Goal: Task Accomplishment & Management: Manage account settings

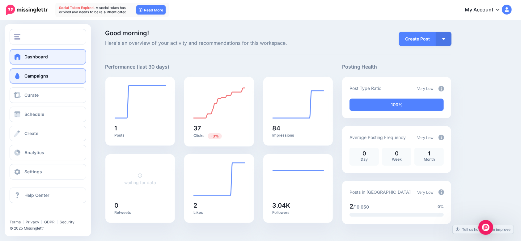
click at [29, 80] on link "Campaigns" at bounding box center [48, 75] width 77 height 15
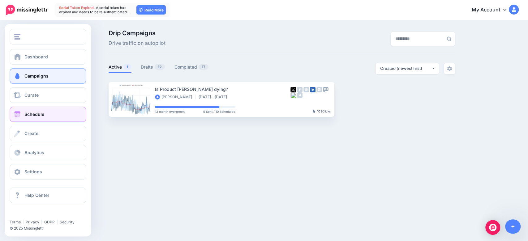
click at [39, 111] on link "Schedule" at bounding box center [48, 114] width 77 height 15
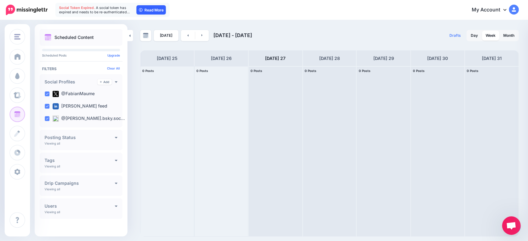
click at [146, 10] on link "Read More" at bounding box center [150, 9] width 29 height 9
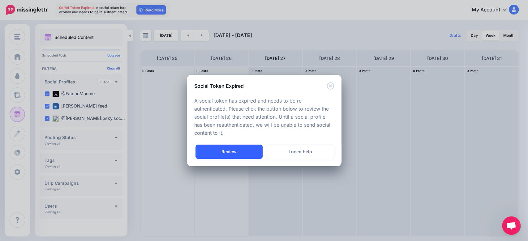
click at [237, 155] on link "Review" at bounding box center [228, 152] width 67 height 14
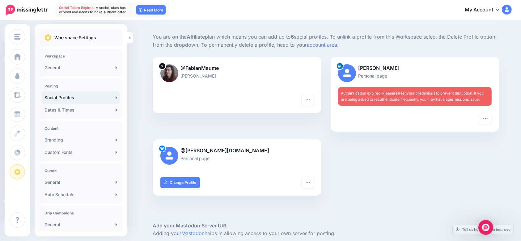
scroll to position [32, 0]
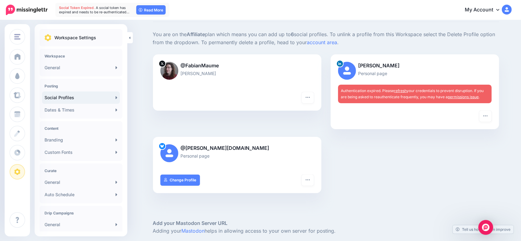
click at [469, 98] on link "permissions issue" at bounding box center [463, 97] width 31 height 5
click at [486, 114] on icon "button" at bounding box center [485, 116] width 5 height 5
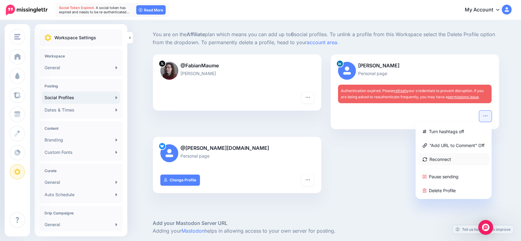
click at [436, 160] on link "Reconnect" at bounding box center [453, 159] width 71 height 12
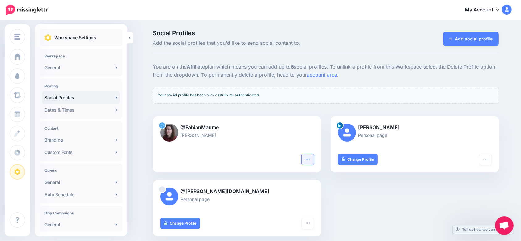
click at [307, 158] on button "button" at bounding box center [308, 159] width 12 height 11
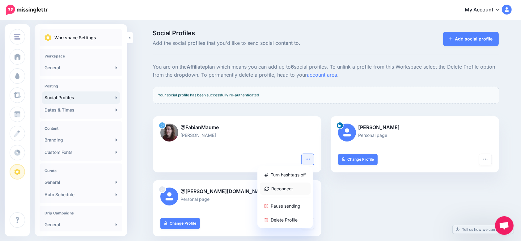
click at [299, 188] on link "Reconnect" at bounding box center [285, 189] width 51 height 12
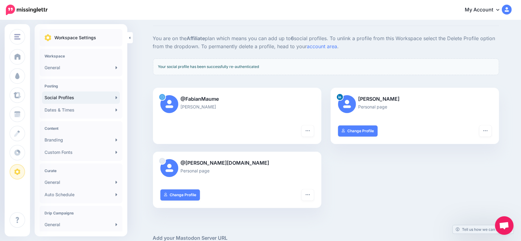
scroll to position [41, 0]
